Goal: Information Seeking & Learning: Check status

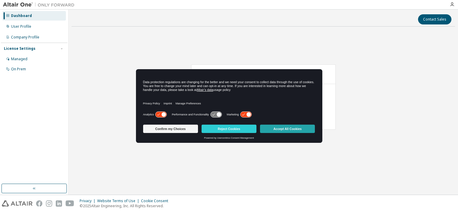
click at [283, 129] on button "Accept All Cookies" at bounding box center [287, 129] width 55 height 8
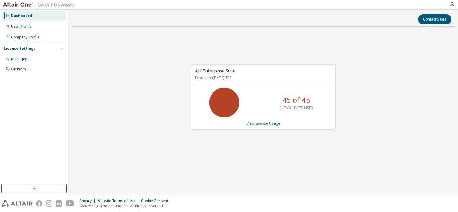
click at [270, 123] on link "View License Usage" at bounding box center [264, 123] width 34 height 5
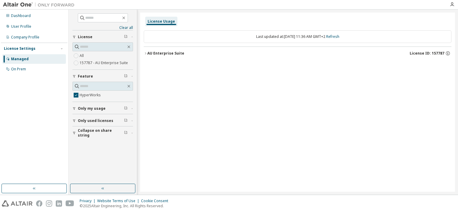
click at [151, 53] on div "AU Enterprise Suite" at bounding box center [165, 53] width 37 height 5
click at [153, 66] on div "HyperWorks" at bounding box center [180, 65] width 54 height 5
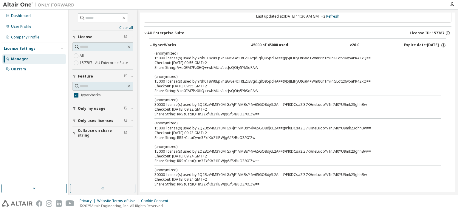
scroll to position [28, 0]
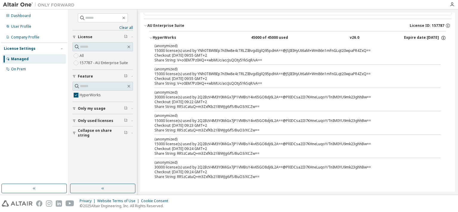
click at [104, 109] on span "Only my usage" at bounding box center [92, 108] width 28 height 5
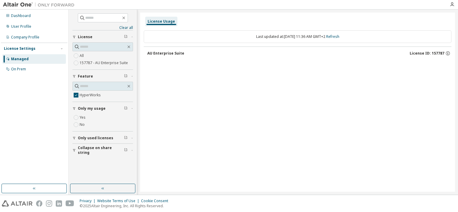
click at [152, 52] on div "AU Enterprise Suite" at bounding box center [165, 53] width 37 height 5
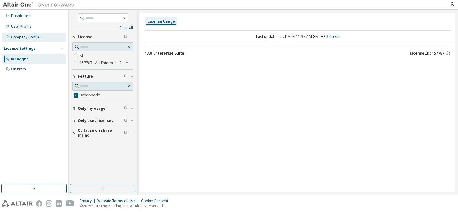
click at [33, 35] on div "Company Profile" at bounding box center [25, 37] width 28 height 5
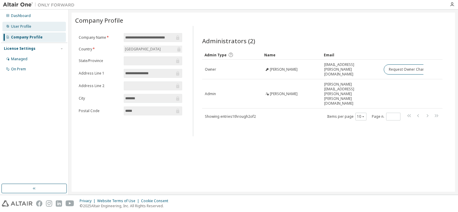
click at [36, 26] on div "User Profile" at bounding box center [34, 27] width 64 height 10
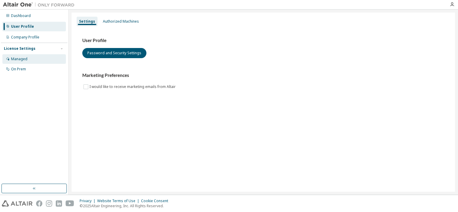
click at [30, 60] on div "Managed" at bounding box center [34, 59] width 64 height 10
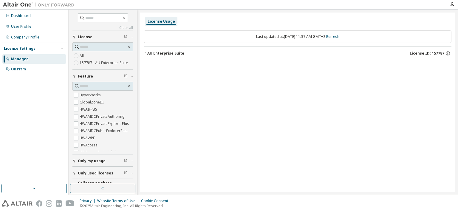
click at [179, 55] on div "AU Enterprise Suite" at bounding box center [165, 53] width 37 height 5
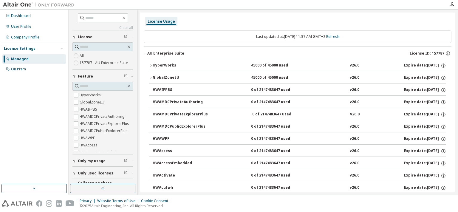
click at [160, 64] on div "HyperWorks" at bounding box center [180, 65] width 54 height 5
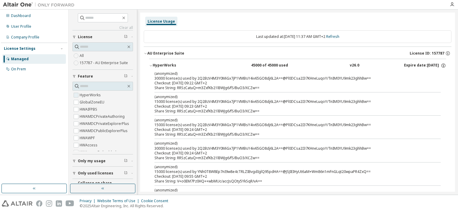
click at [91, 99] on label "HyperWorks" at bounding box center [91, 95] width 22 height 7
